Goal: Information Seeking & Learning: Learn about a topic

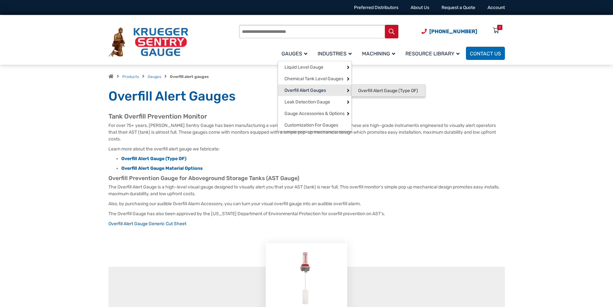
click at [365, 93] on span "Overfill Alert Gauge (Type OF)" at bounding box center [388, 91] width 60 height 6
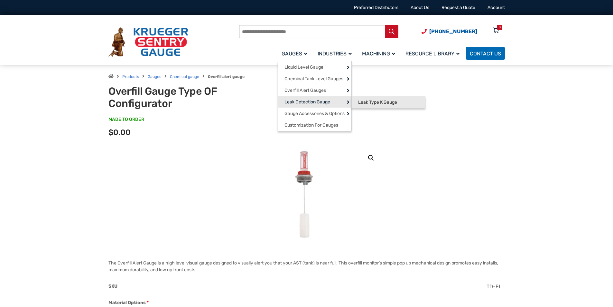
click at [364, 99] on link "Leak Type K Gauge" at bounding box center [388, 102] width 73 height 12
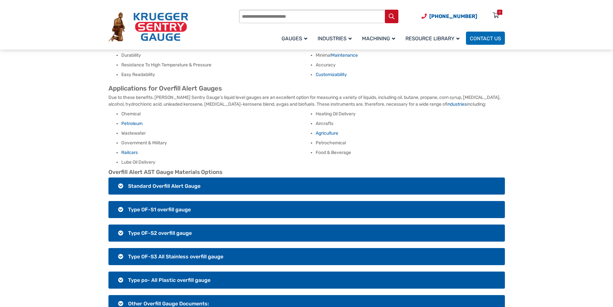
scroll to position [386, 0]
